Goal: Information Seeking & Learning: Learn about a topic

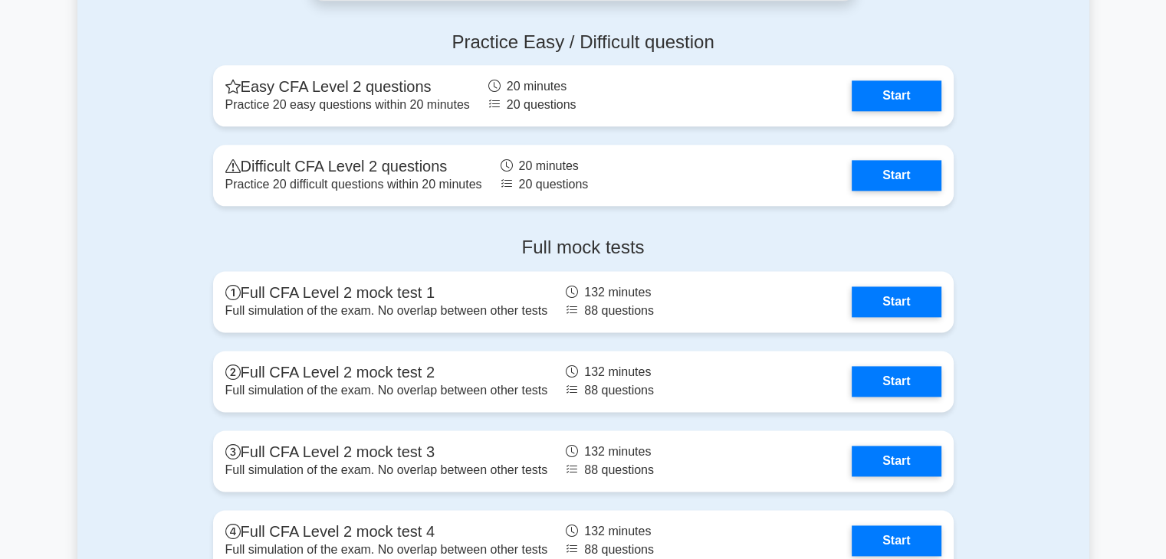
scroll to position [1948, 0]
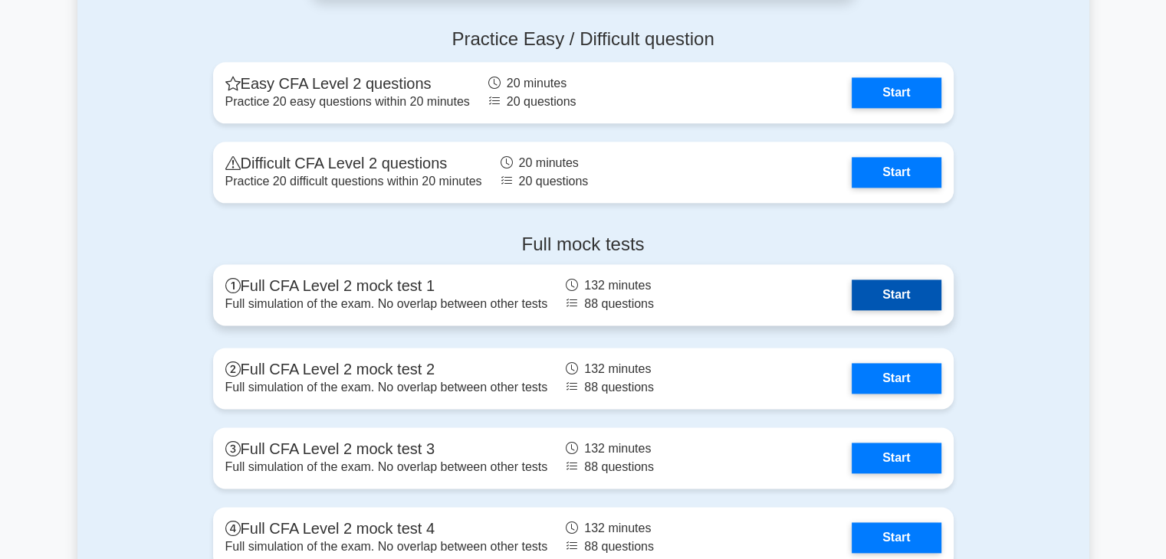
click at [879, 300] on link "Start" at bounding box center [896, 295] width 89 height 31
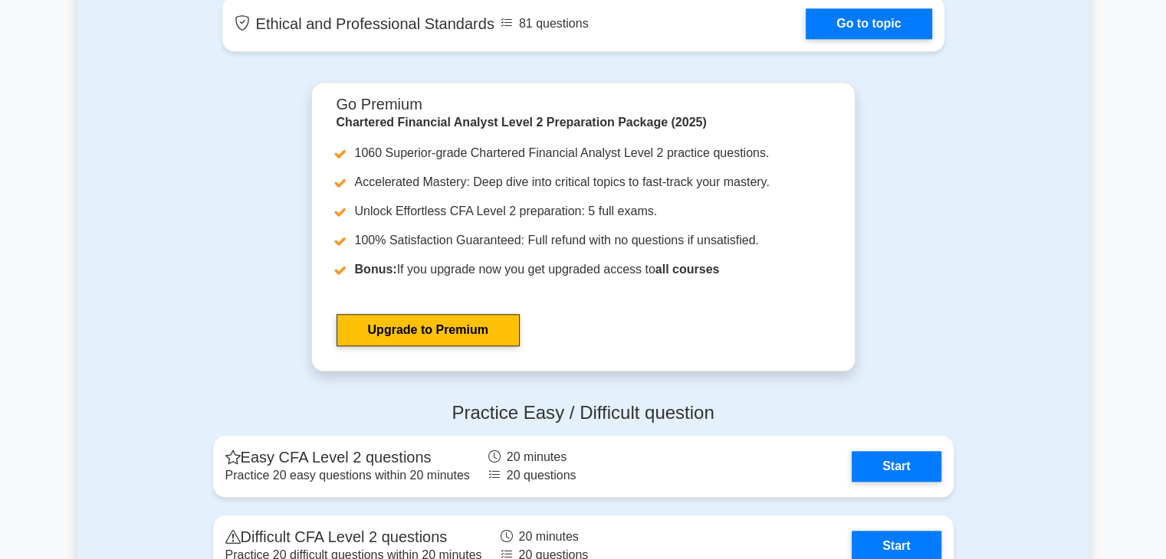
scroll to position [1523, 0]
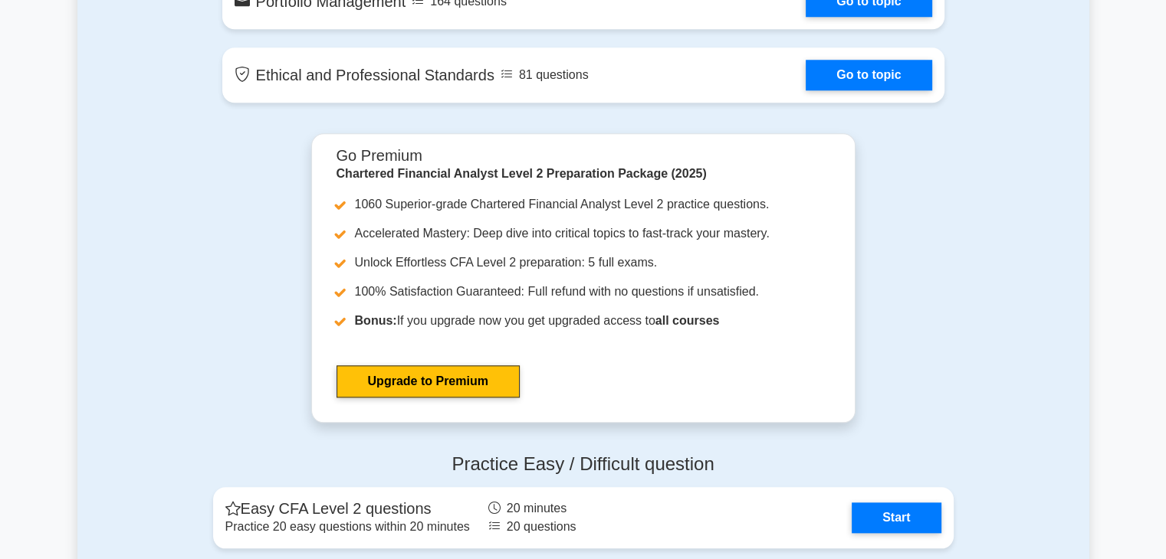
click at [133, 145] on section "Contents of the Chartered Financial Analyst Level 2 package 1060 CFA Level 2 qu…" at bounding box center [583, 191] width 1012 height 1803
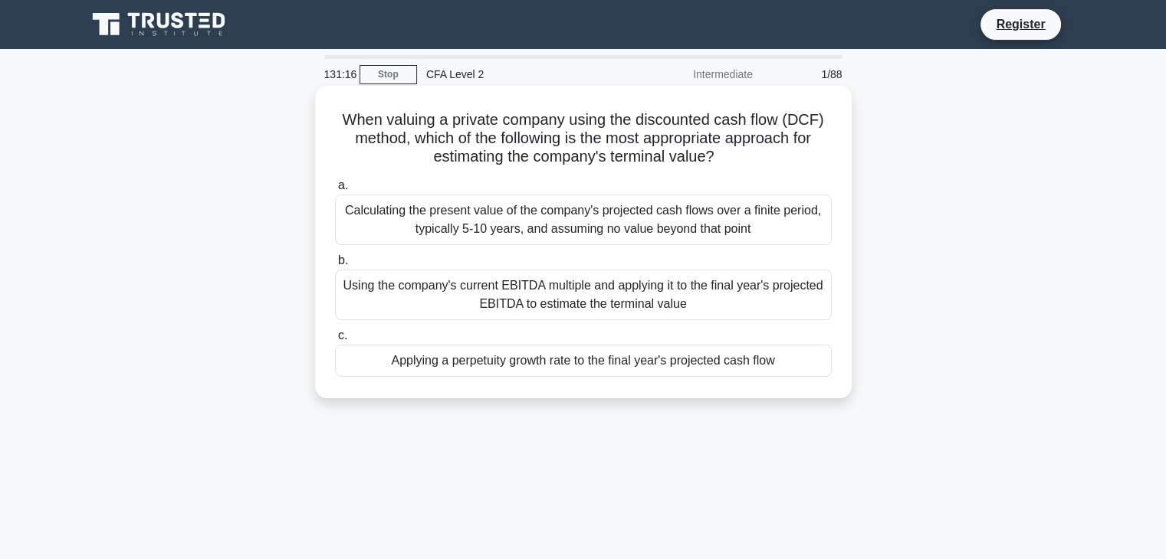
click at [420, 378] on div "a. Calculating the present value of the company's projected cash flows over a f…" at bounding box center [583, 276] width 515 height 207
click at [427, 361] on div "Applying a perpetuity growth rate to the final year's projected cash flow" at bounding box center [583, 361] width 497 height 32
click at [335, 341] on input "c. Applying a perpetuity growth rate to the final year's projected cash flow" at bounding box center [335, 336] width 0 height 10
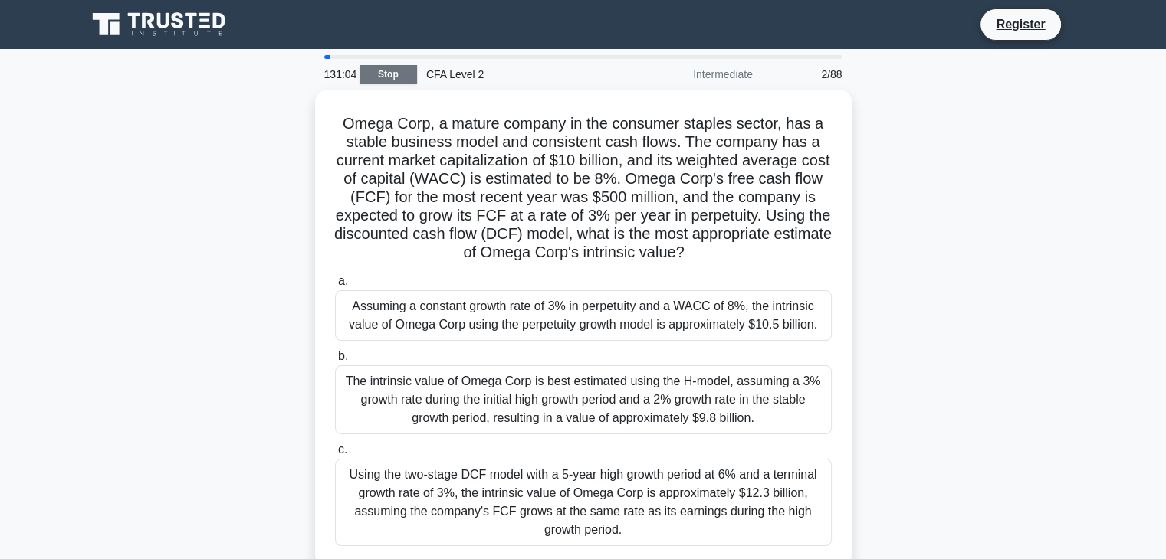
click at [386, 77] on link "Stop" at bounding box center [387, 74] width 57 height 19
